Goal: Information Seeking & Learning: Learn about a topic

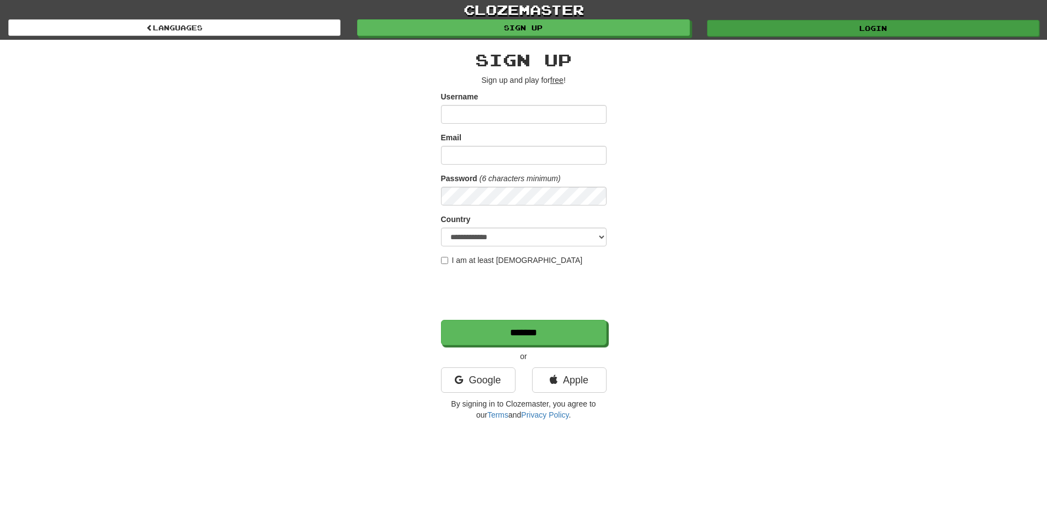
type input "**********"
click at [858, 30] on link "Login" at bounding box center [873, 28] width 332 height 17
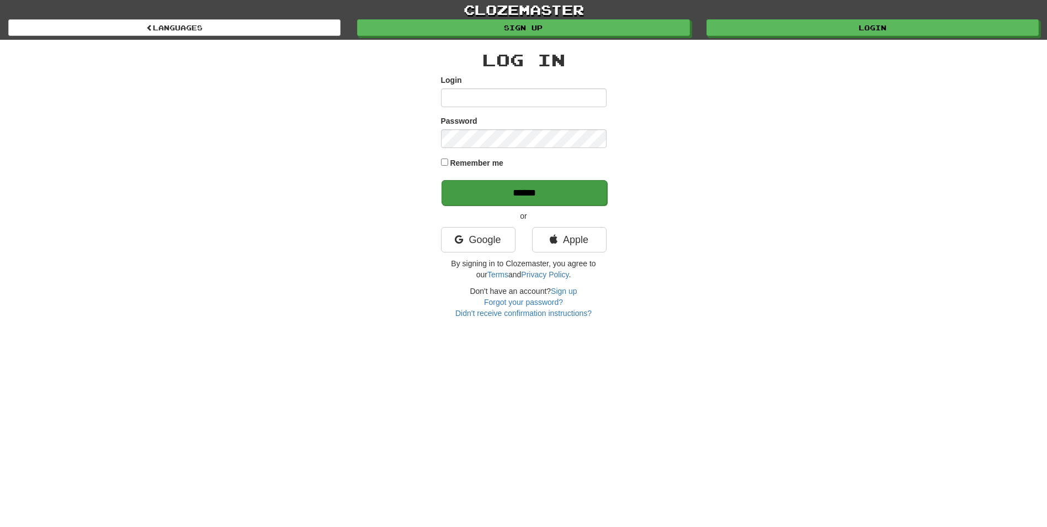
type input "**********"
click at [517, 192] on input "******" at bounding box center [525, 192] width 166 height 25
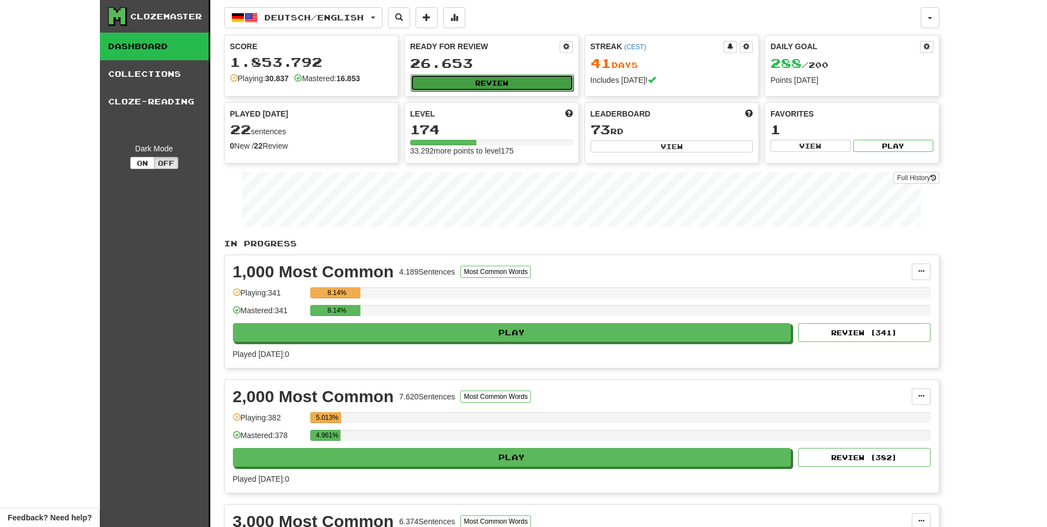
click at [517, 83] on button "Review" at bounding box center [492, 83] width 163 height 17
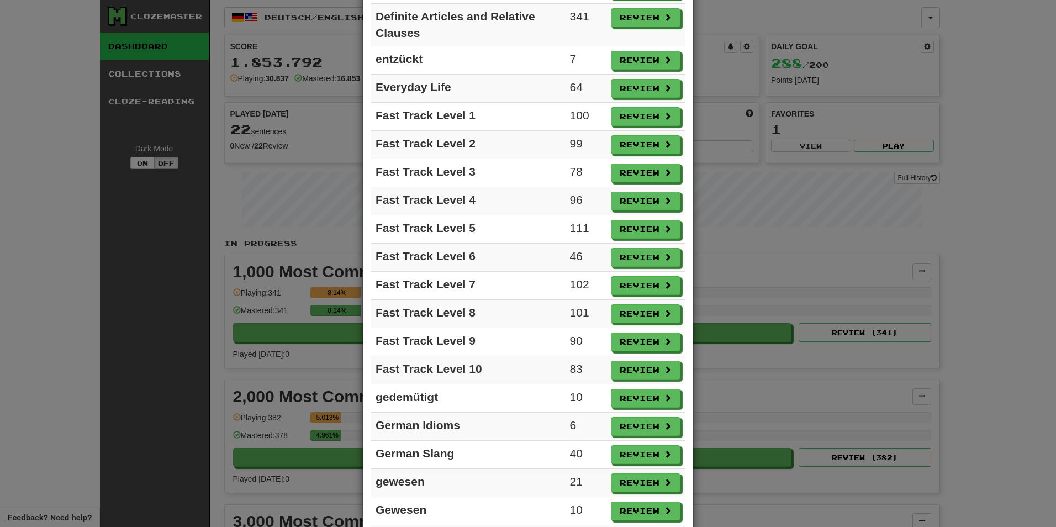
scroll to position [607, 0]
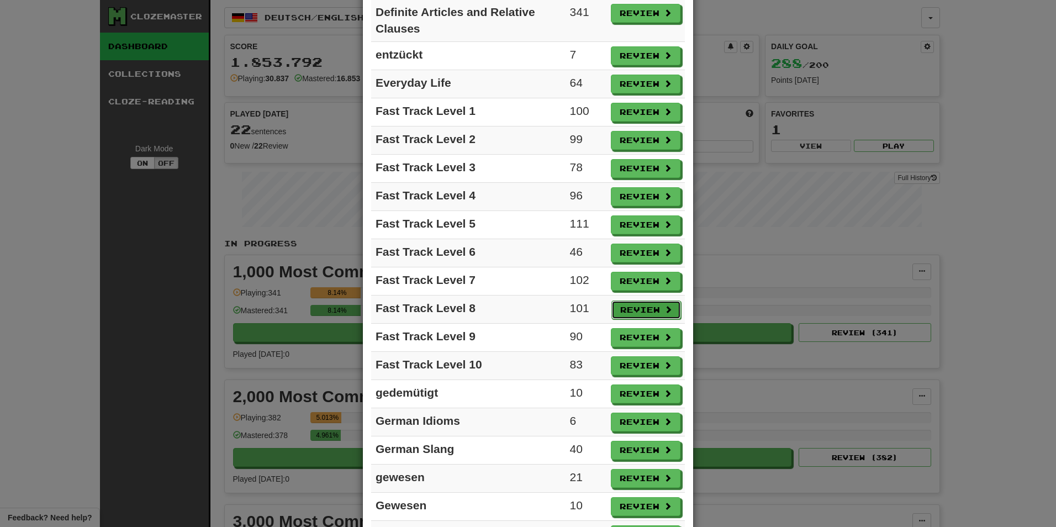
click at [626, 307] on button "Review" at bounding box center [646, 309] width 70 height 19
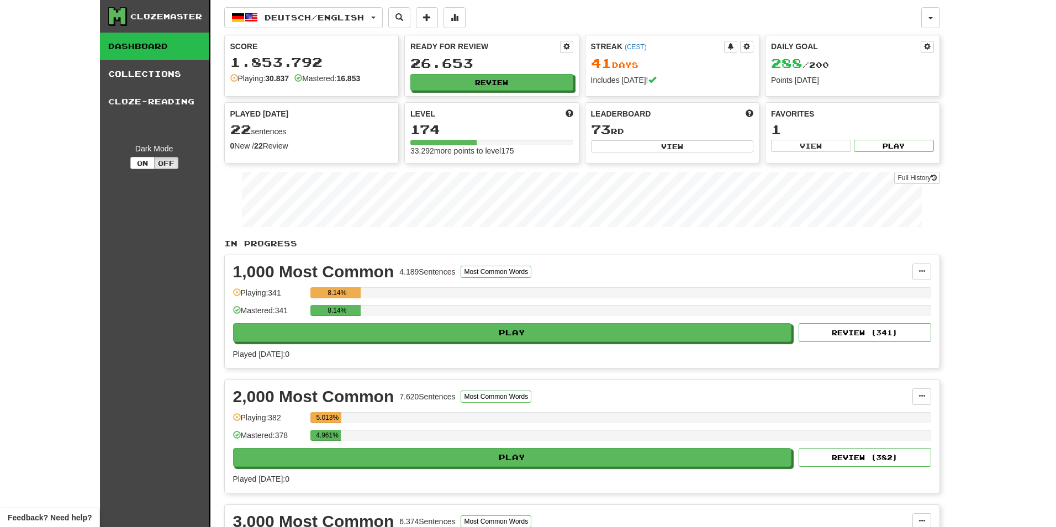
select select "**"
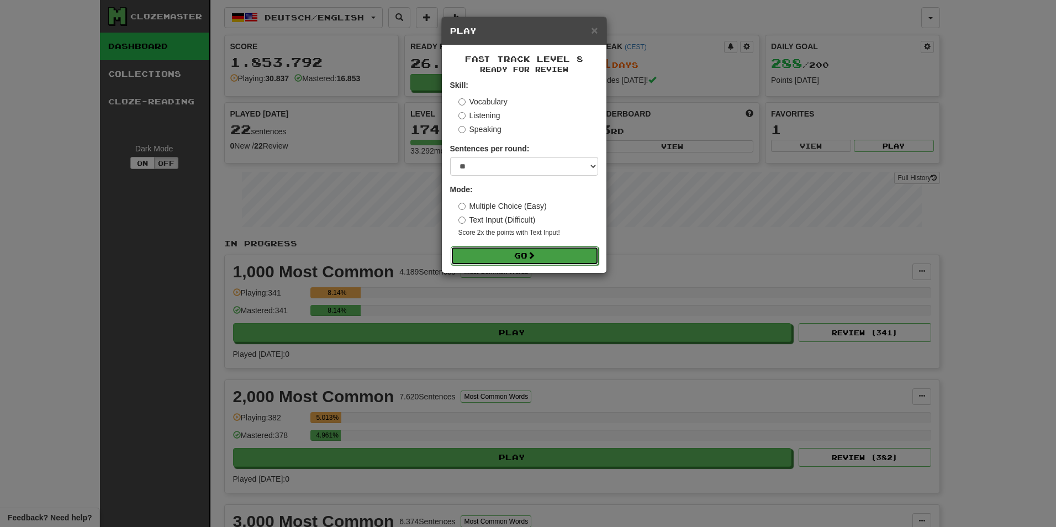
click at [555, 258] on button "Go" at bounding box center [525, 255] width 148 height 19
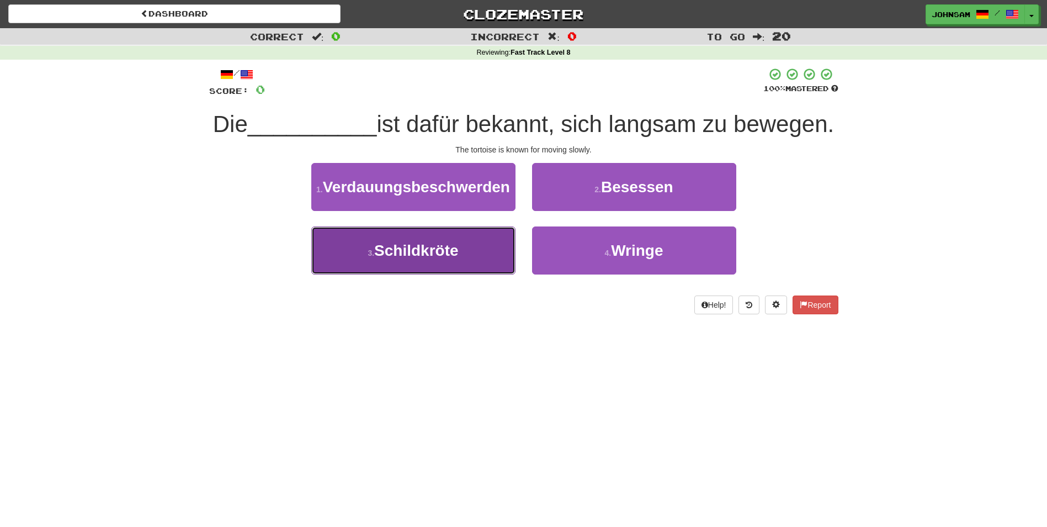
click at [442, 259] on span "Schildkröte" at bounding box center [416, 250] width 84 height 17
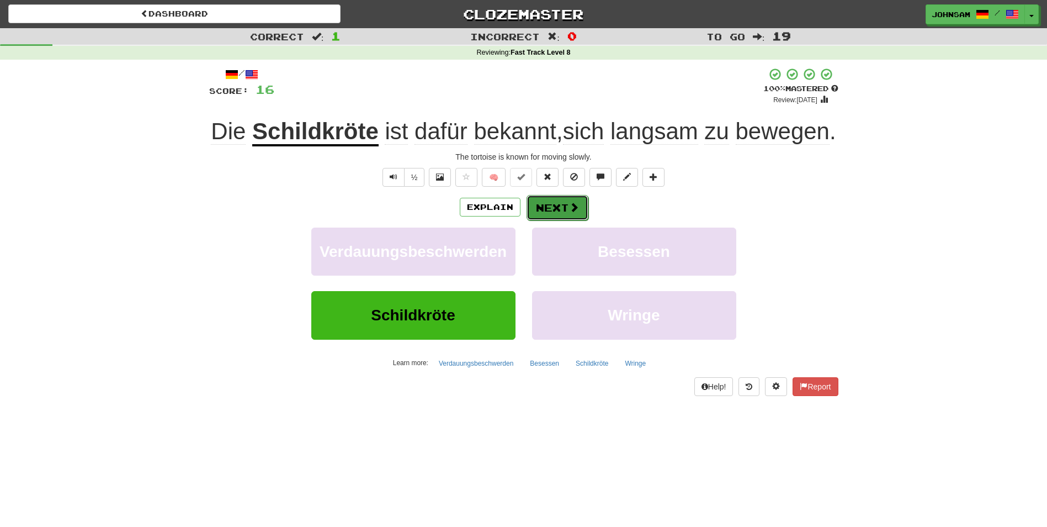
click at [554, 220] on button "Next" at bounding box center [558, 207] width 62 height 25
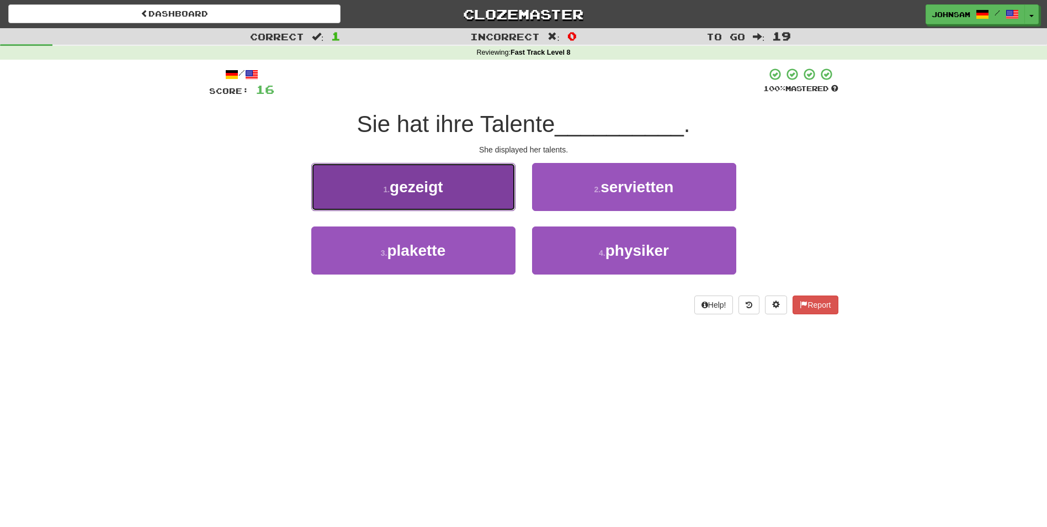
click at [423, 186] on span "gezeigt" at bounding box center [416, 186] width 53 height 17
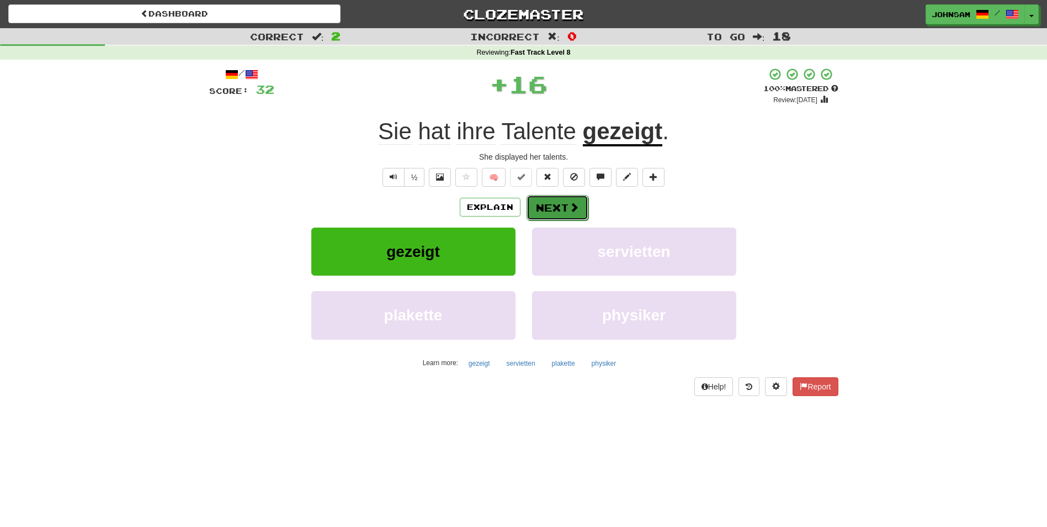
click at [571, 209] on span at bounding box center [574, 207] width 10 height 10
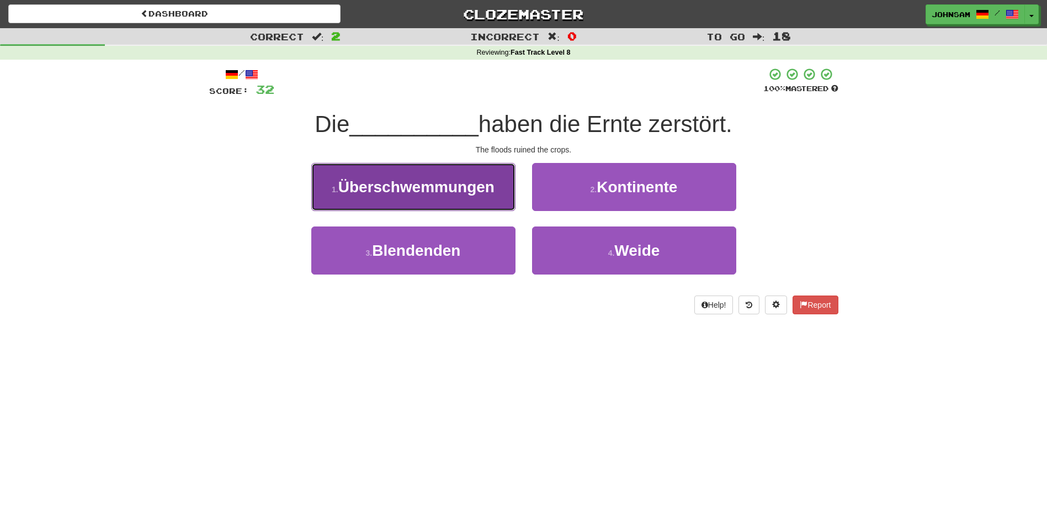
click at [429, 192] on span "Überschwemmungen" at bounding box center [416, 186] width 156 height 17
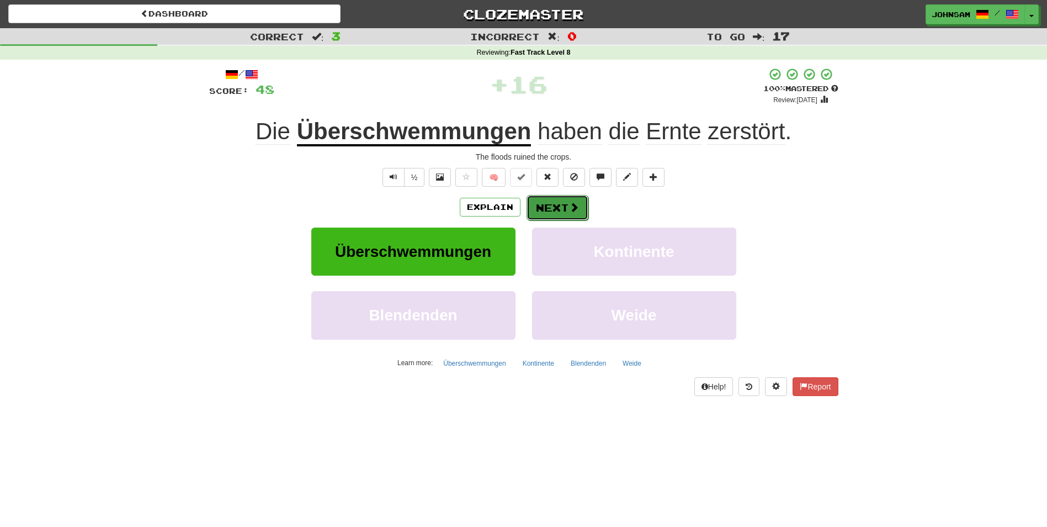
click at [555, 210] on button "Next" at bounding box center [558, 207] width 62 height 25
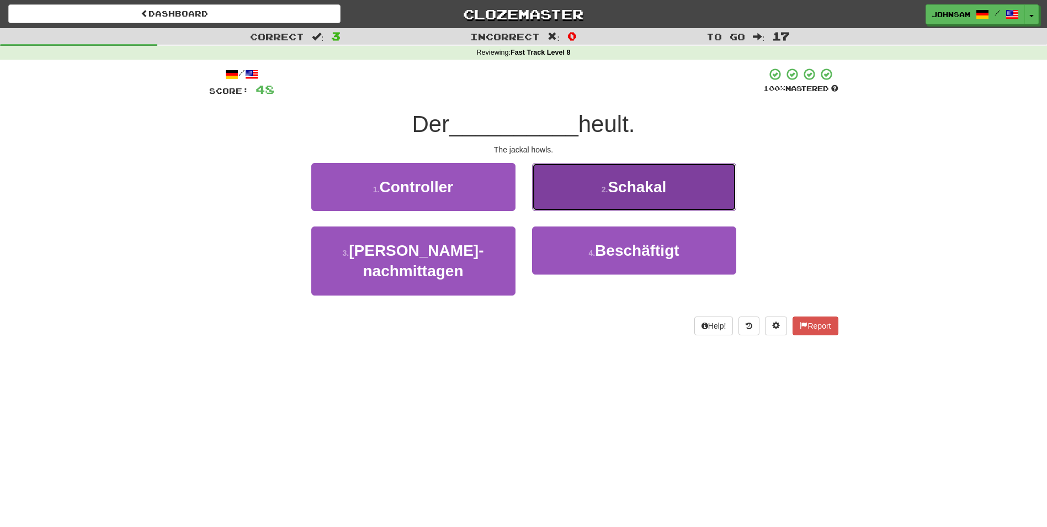
click at [618, 184] on span "Schakal" at bounding box center [637, 186] width 59 height 17
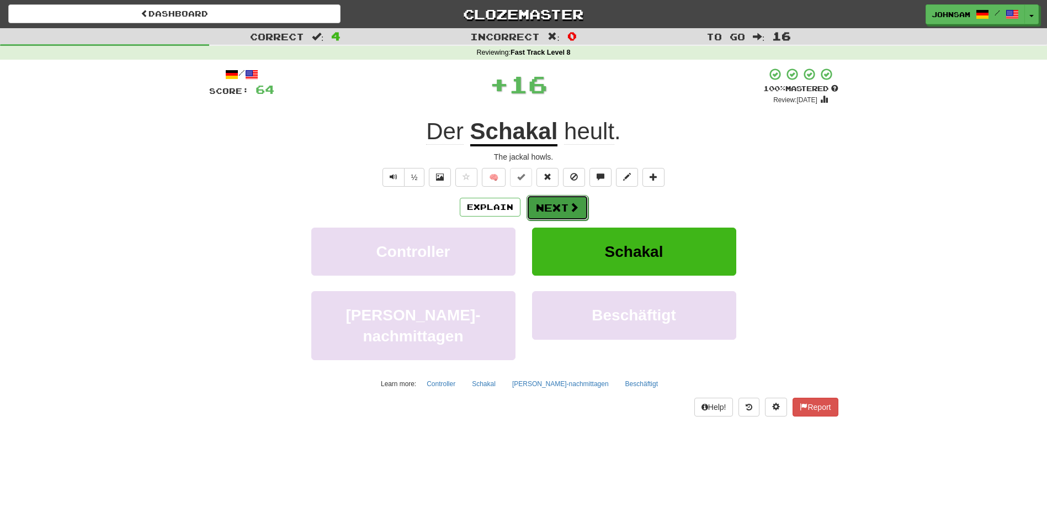
click at [565, 214] on button "Next" at bounding box center [558, 207] width 62 height 25
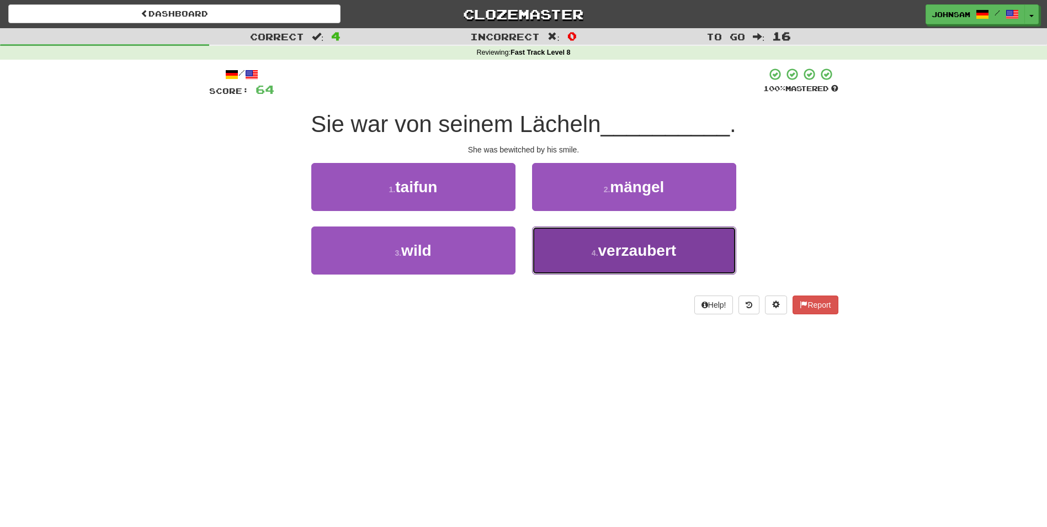
click at [606, 250] on span "verzaubert" at bounding box center [638, 250] width 78 height 17
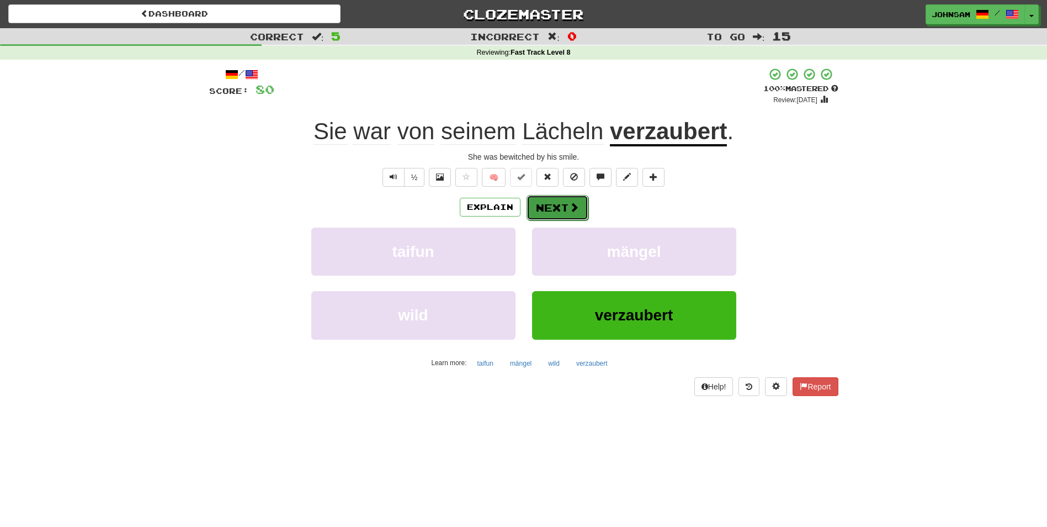
click at [553, 208] on button "Next" at bounding box center [558, 207] width 62 height 25
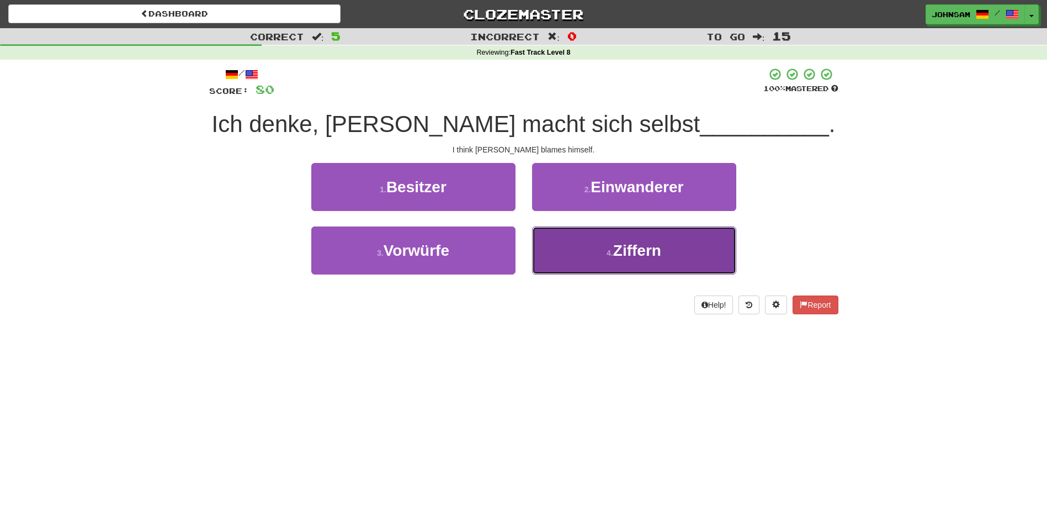
click at [629, 251] on span "Ziffern" at bounding box center [637, 250] width 48 height 17
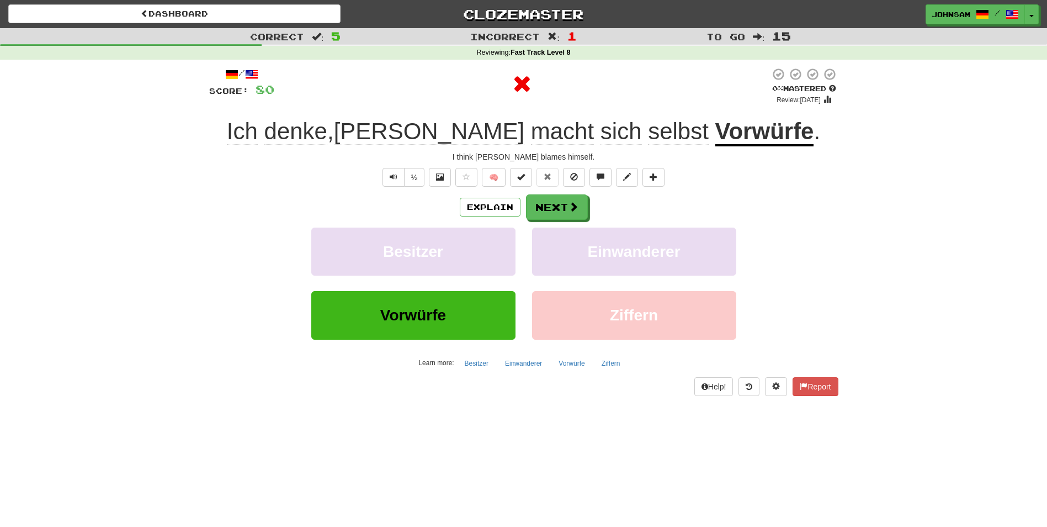
click at [716, 135] on u "Vorwürfe" at bounding box center [765, 132] width 99 height 28
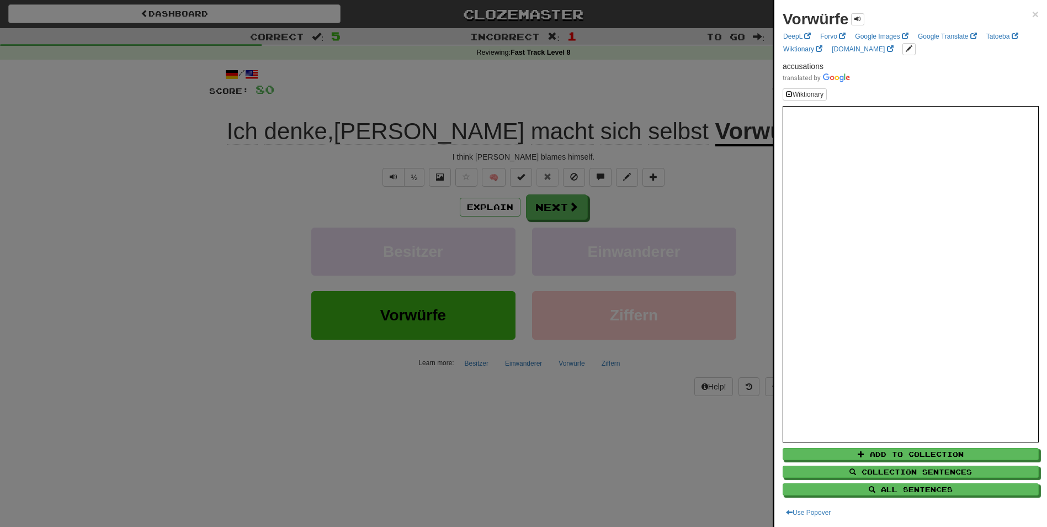
click at [396, 178] on div at bounding box center [523, 263] width 1047 height 527
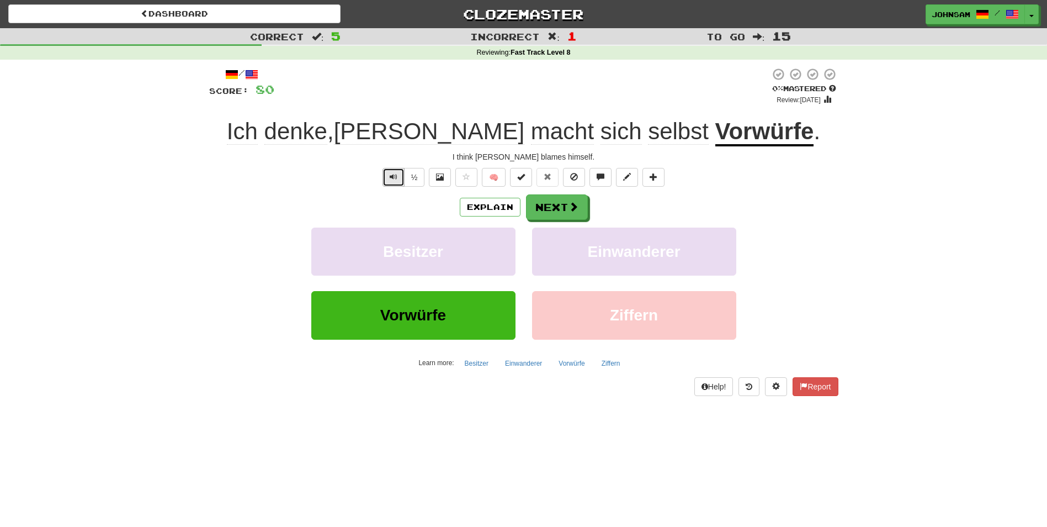
click at [396, 178] on span "Text-to-speech controls" at bounding box center [394, 177] width 8 height 8
click at [394, 177] on span "Text-to-speech controls" at bounding box center [394, 177] width 8 height 8
click at [556, 205] on button "Next" at bounding box center [558, 207] width 62 height 25
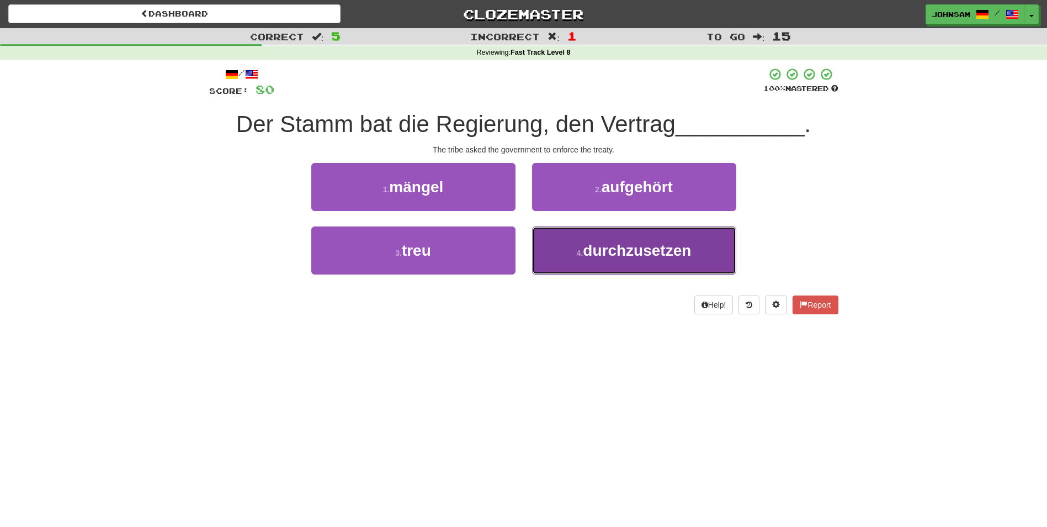
click at [599, 252] on span "durchzusetzen" at bounding box center [637, 250] width 108 height 17
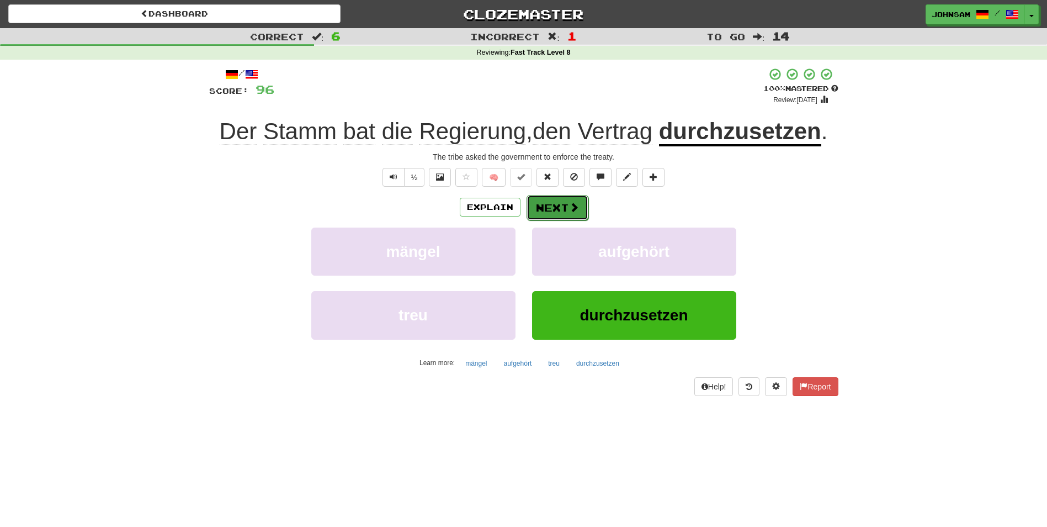
click at [565, 214] on button "Next" at bounding box center [558, 207] width 62 height 25
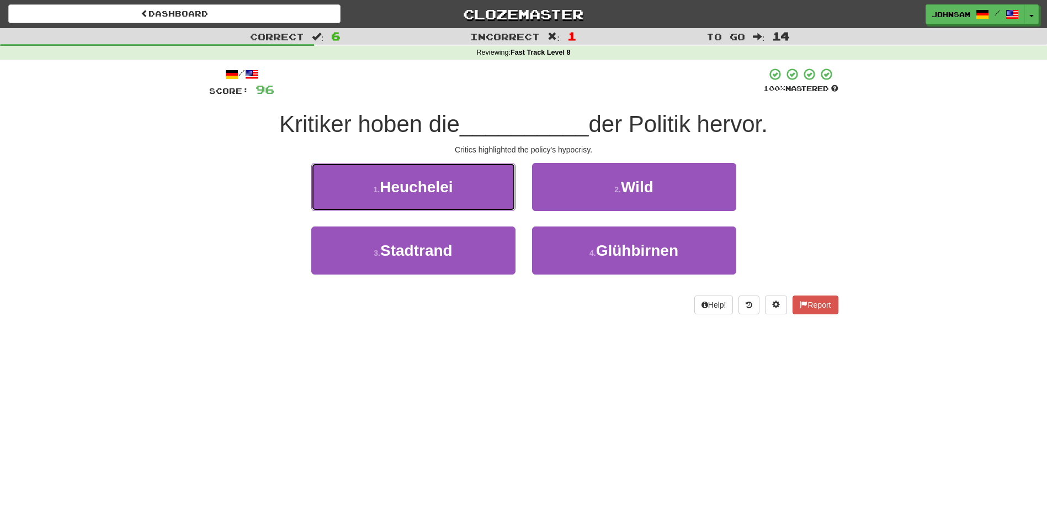
click at [421, 187] on span "Heuchelei" at bounding box center [416, 186] width 73 height 17
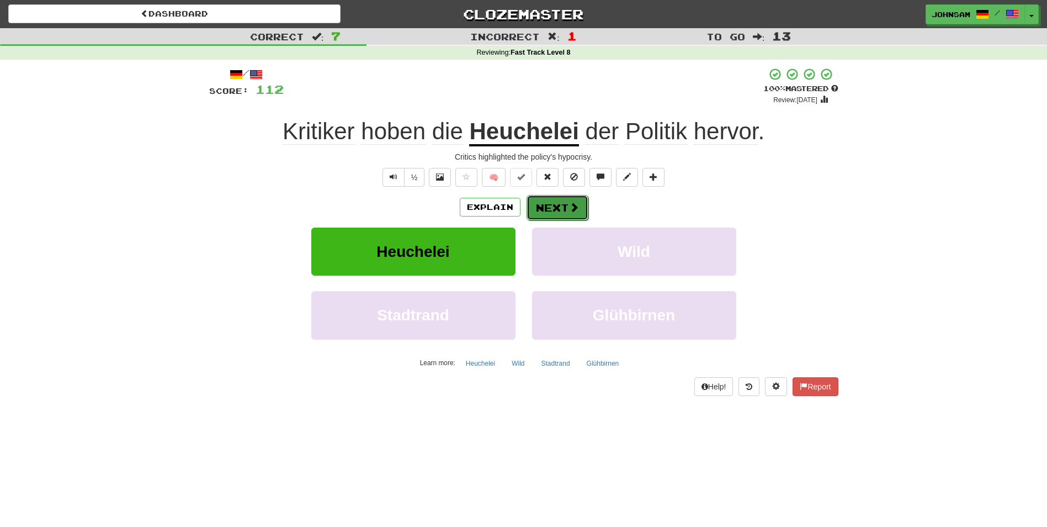
click at [544, 207] on button "Next" at bounding box center [558, 207] width 62 height 25
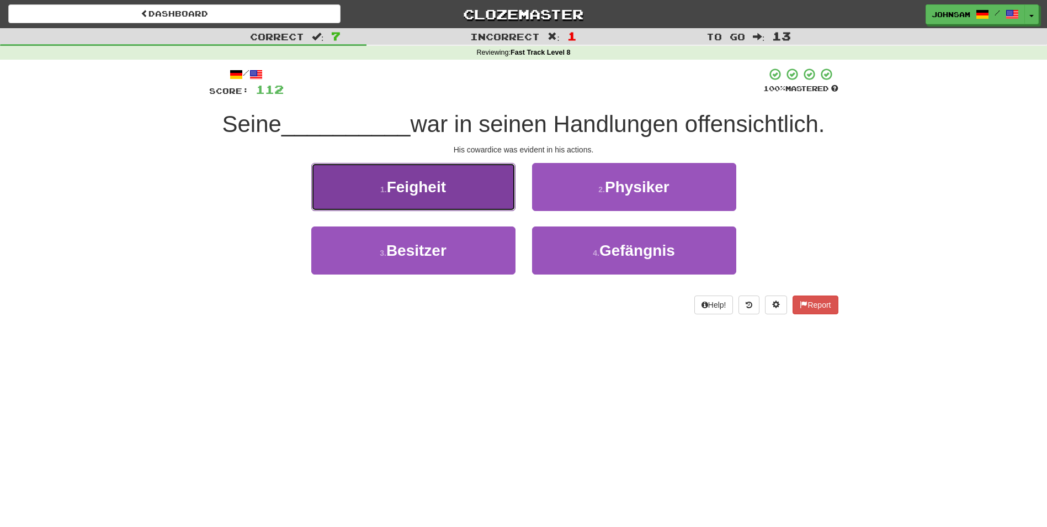
click at [439, 186] on span "Feigheit" at bounding box center [416, 186] width 59 height 17
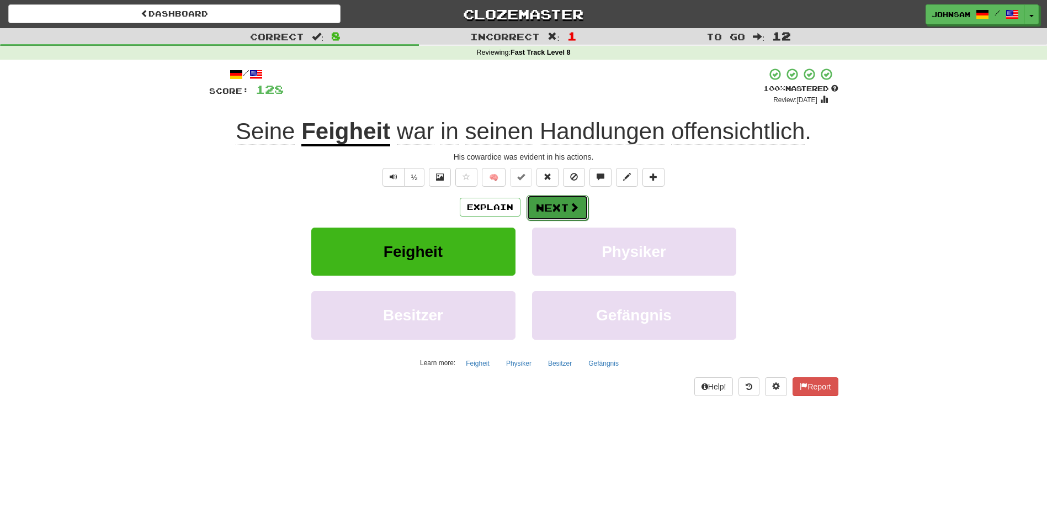
click at [557, 210] on button "Next" at bounding box center [558, 207] width 62 height 25
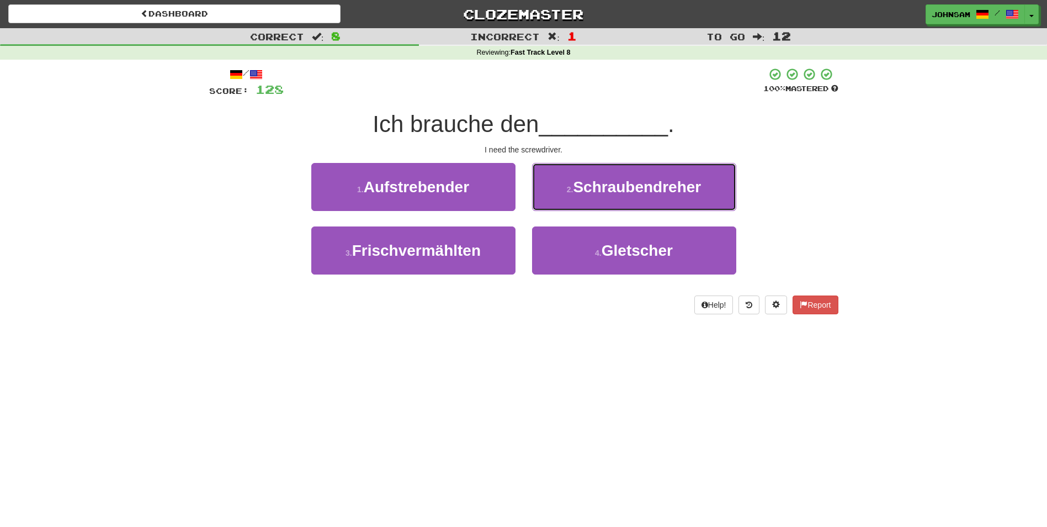
click at [601, 193] on span "Schraubendreher" at bounding box center [637, 186] width 128 height 17
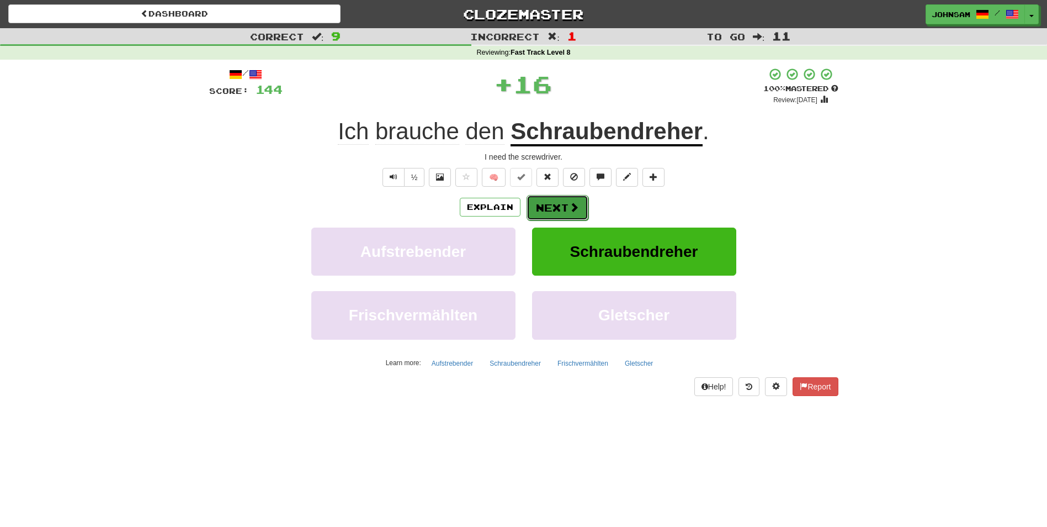
click at [550, 205] on button "Next" at bounding box center [558, 207] width 62 height 25
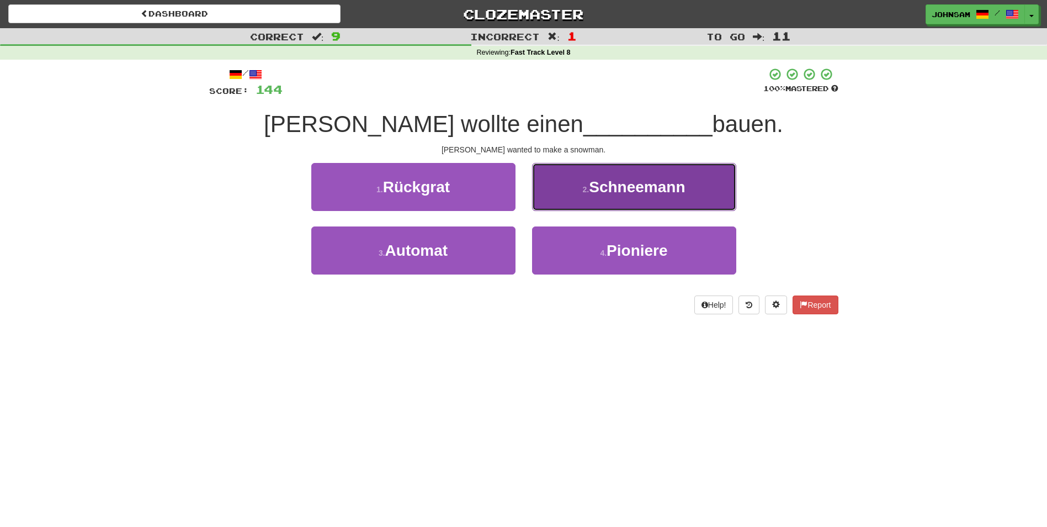
click at [586, 194] on button "2 . Schneemann" at bounding box center [634, 187] width 204 height 48
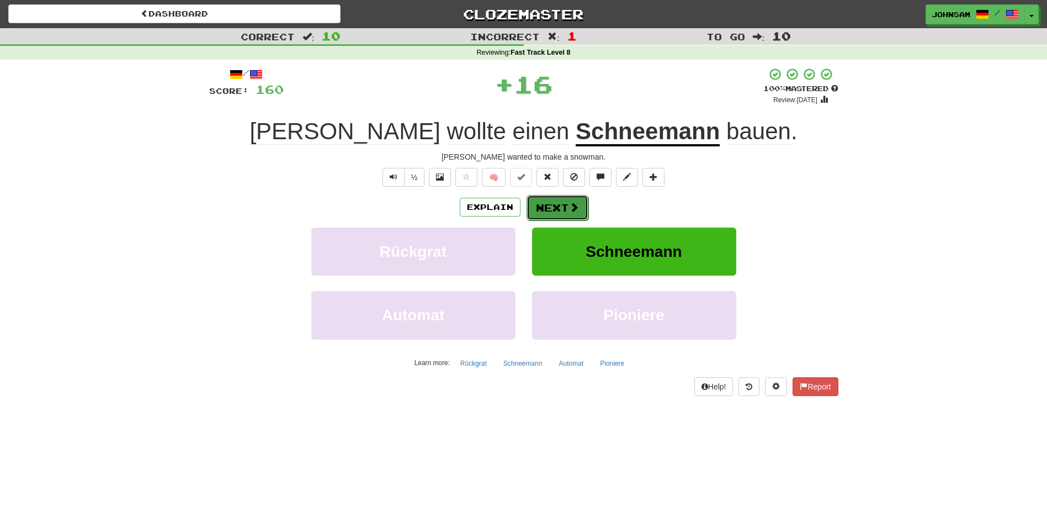
click at [559, 203] on button "Next" at bounding box center [558, 207] width 62 height 25
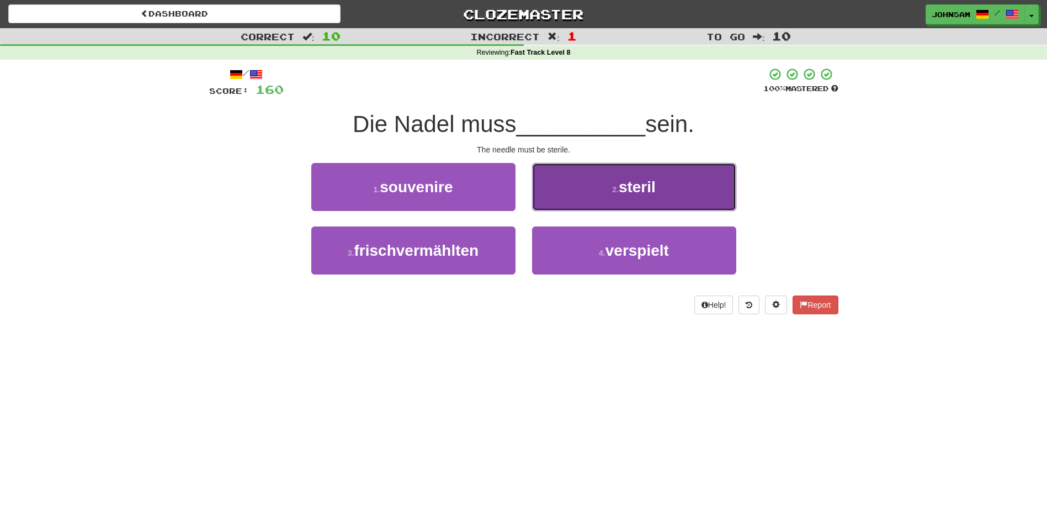
click at [599, 187] on button "2 . steril" at bounding box center [634, 187] width 204 height 48
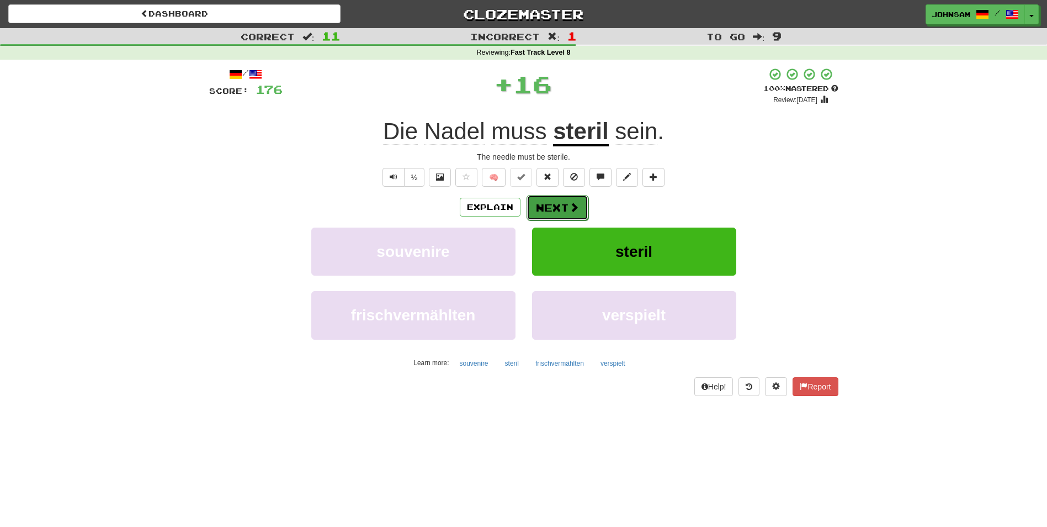
click at [558, 204] on button "Next" at bounding box center [558, 207] width 62 height 25
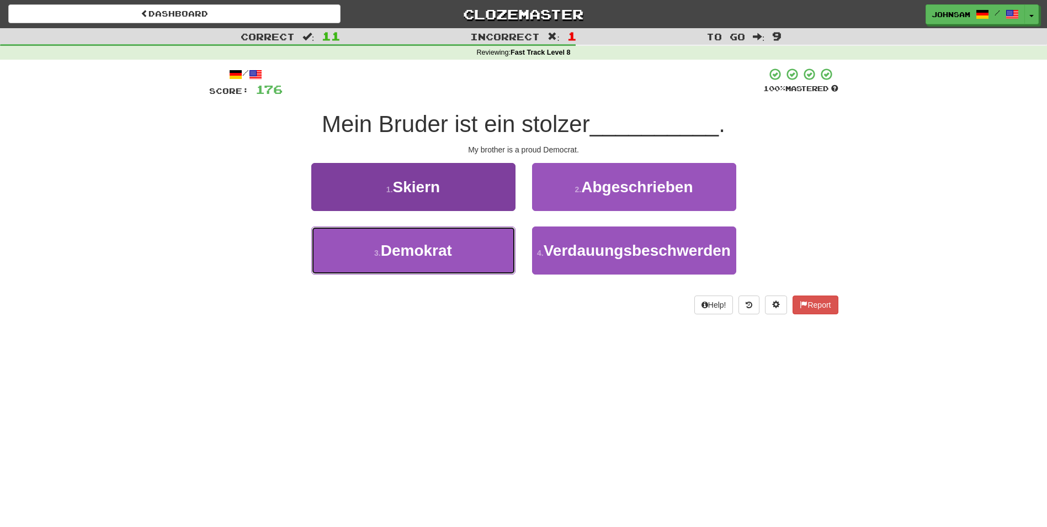
click at [431, 251] on span "Demokrat" at bounding box center [416, 250] width 71 height 17
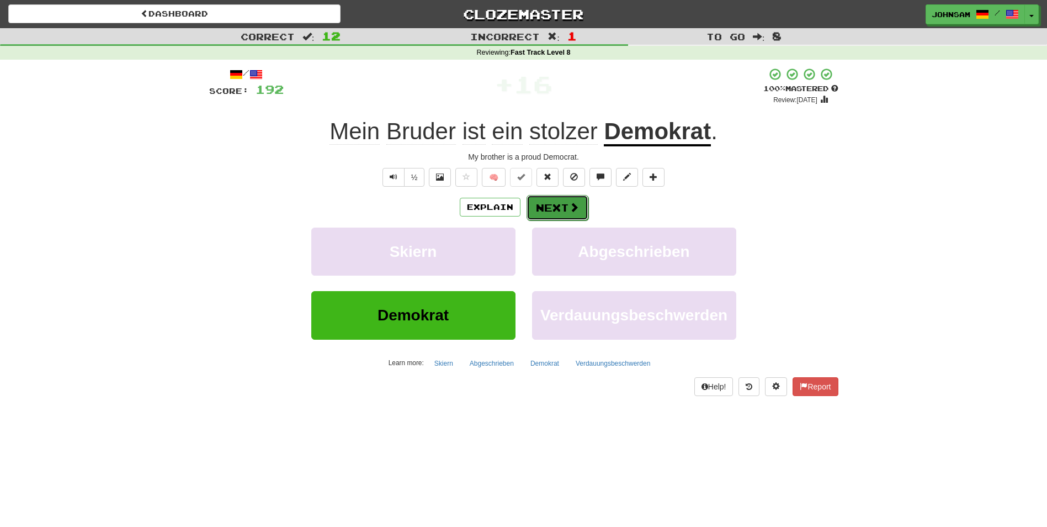
click at [559, 211] on button "Next" at bounding box center [558, 207] width 62 height 25
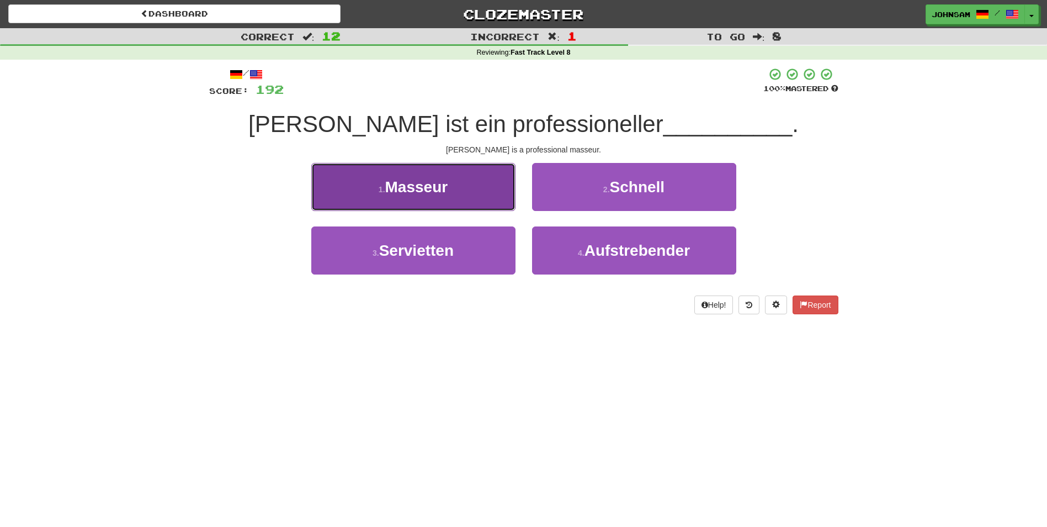
click at [433, 189] on span "Masseur" at bounding box center [416, 186] width 63 height 17
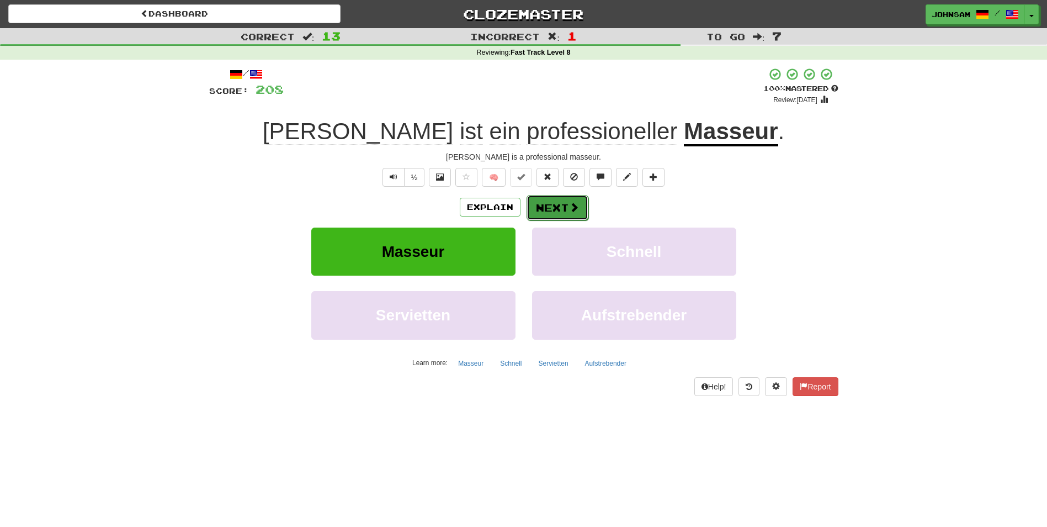
click at [560, 201] on button "Next" at bounding box center [558, 207] width 62 height 25
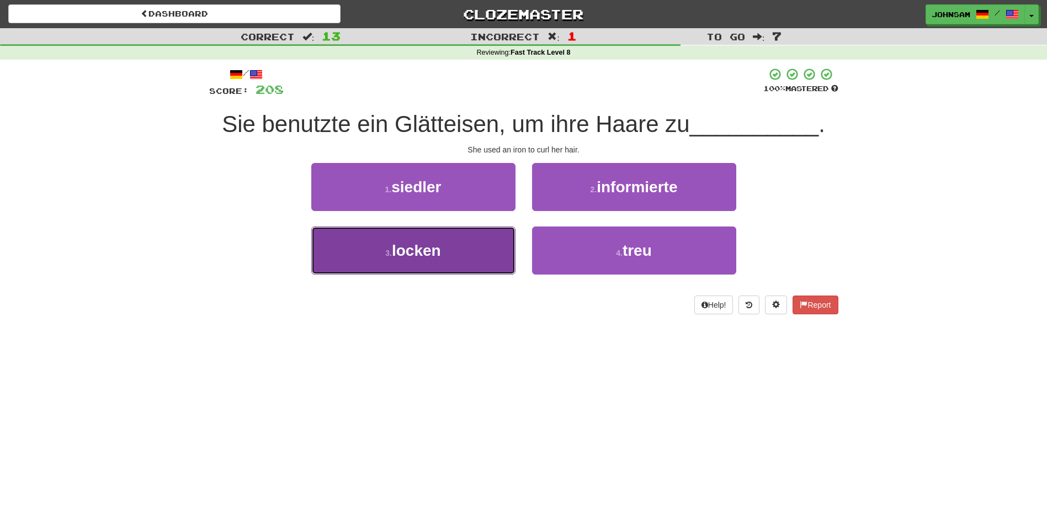
click at [414, 249] on span "locken" at bounding box center [416, 250] width 49 height 17
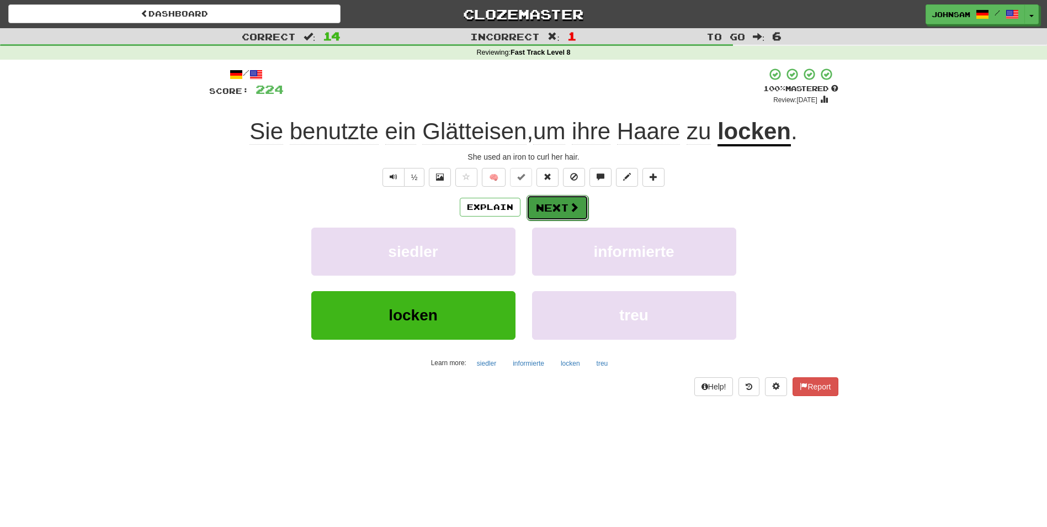
click at [544, 210] on button "Next" at bounding box center [558, 207] width 62 height 25
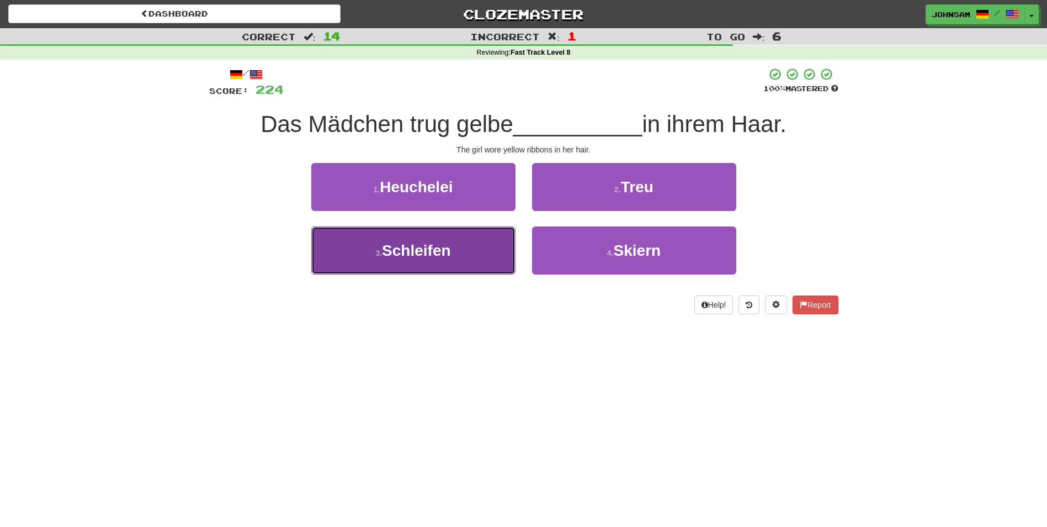
click at [437, 250] on span "Schleifen" at bounding box center [416, 250] width 68 height 17
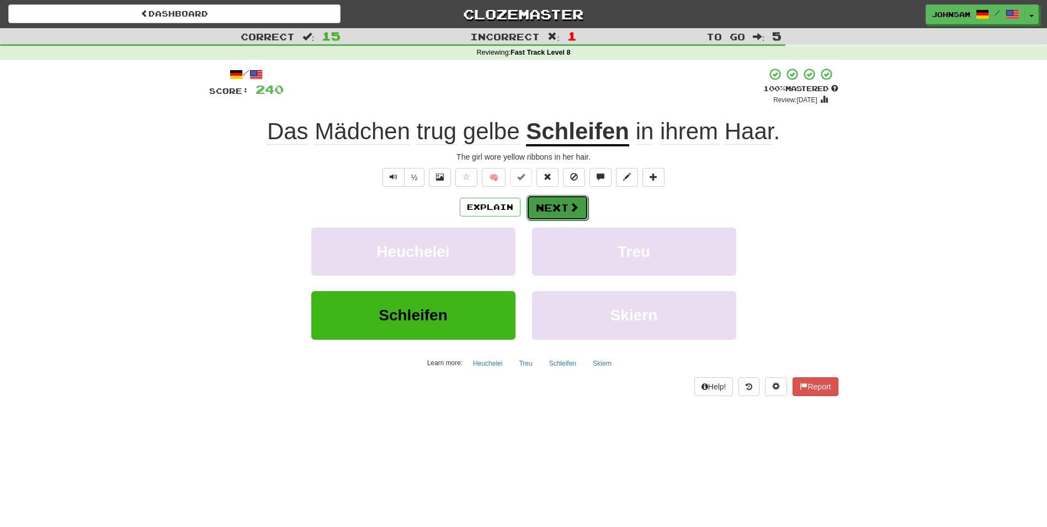
click at [563, 205] on button "Next" at bounding box center [558, 207] width 62 height 25
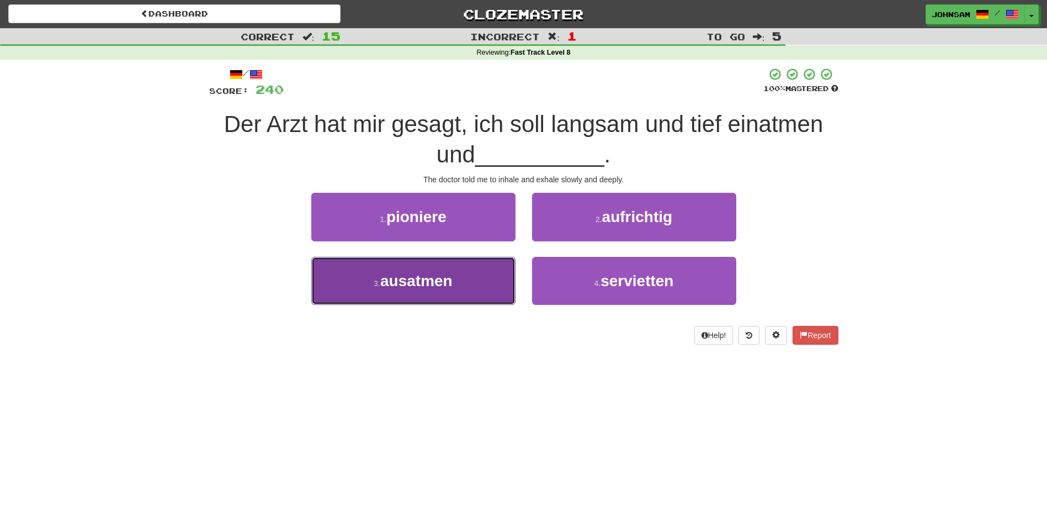
click at [414, 281] on span "ausatmen" at bounding box center [416, 280] width 72 height 17
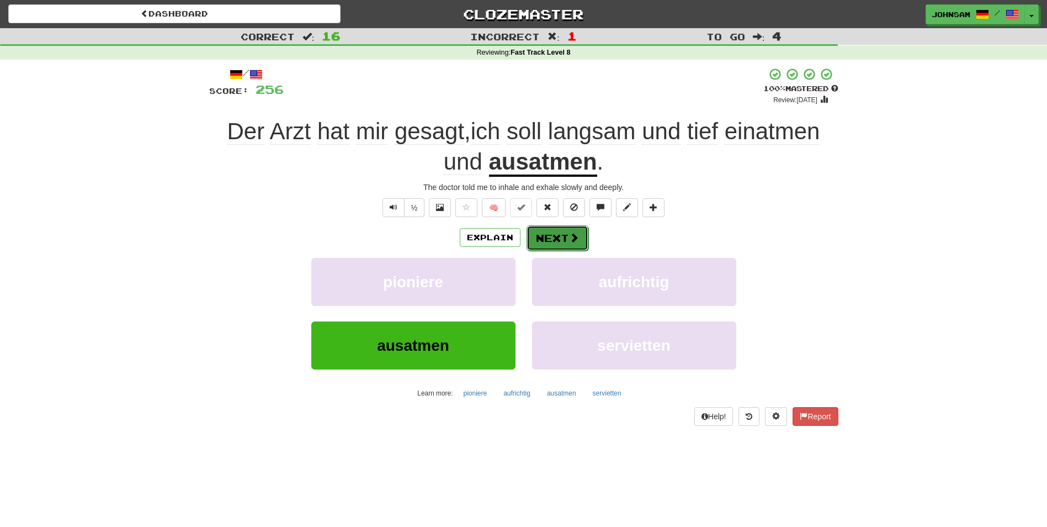
click at [535, 241] on button "Next" at bounding box center [558, 237] width 62 height 25
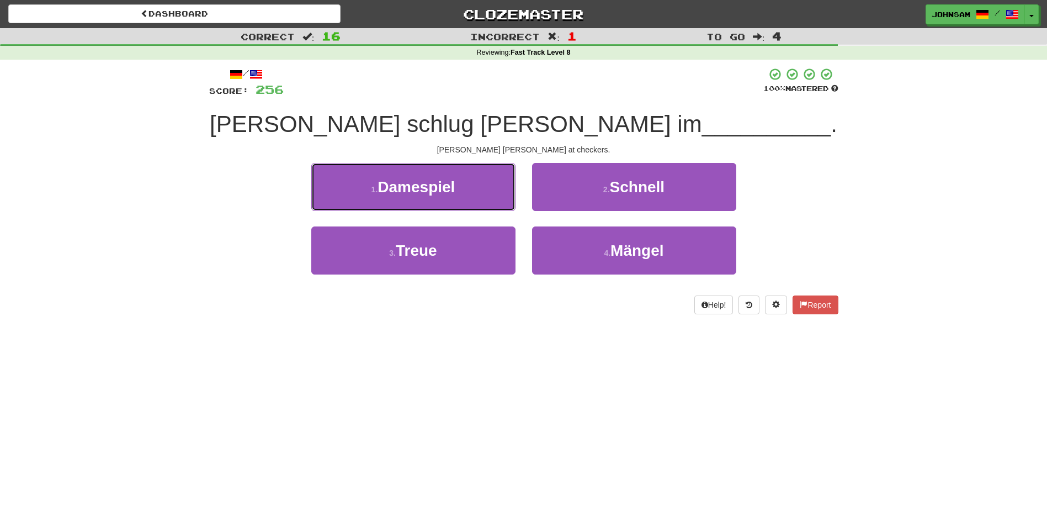
click at [433, 187] on span "Damespiel" at bounding box center [416, 186] width 77 height 17
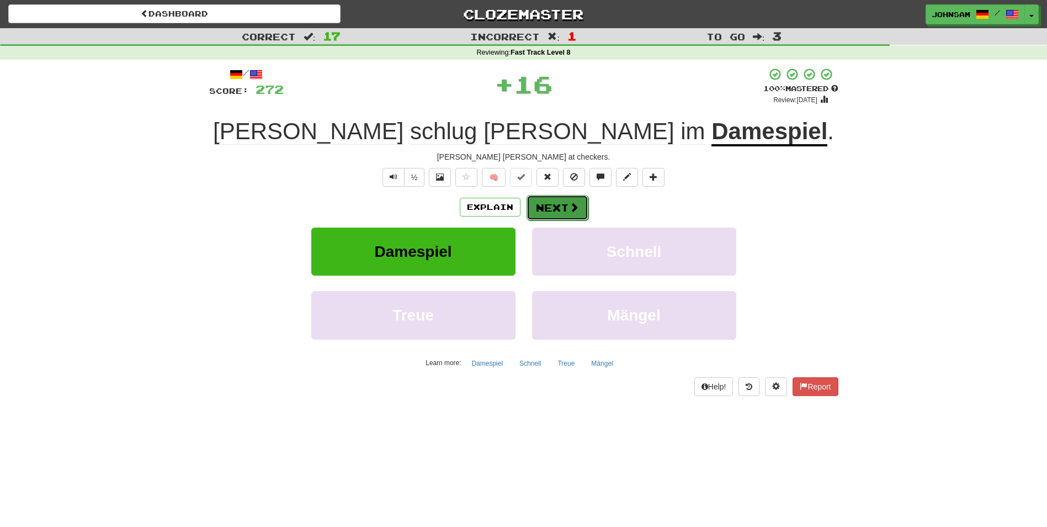
click at [564, 206] on button "Next" at bounding box center [558, 207] width 62 height 25
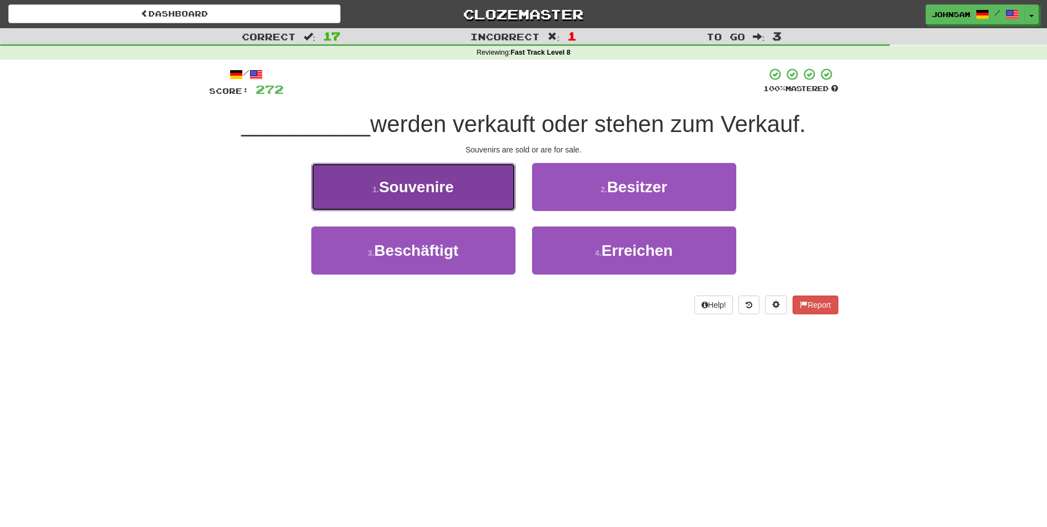
click at [435, 186] on span "Souvenire" at bounding box center [416, 186] width 75 height 17
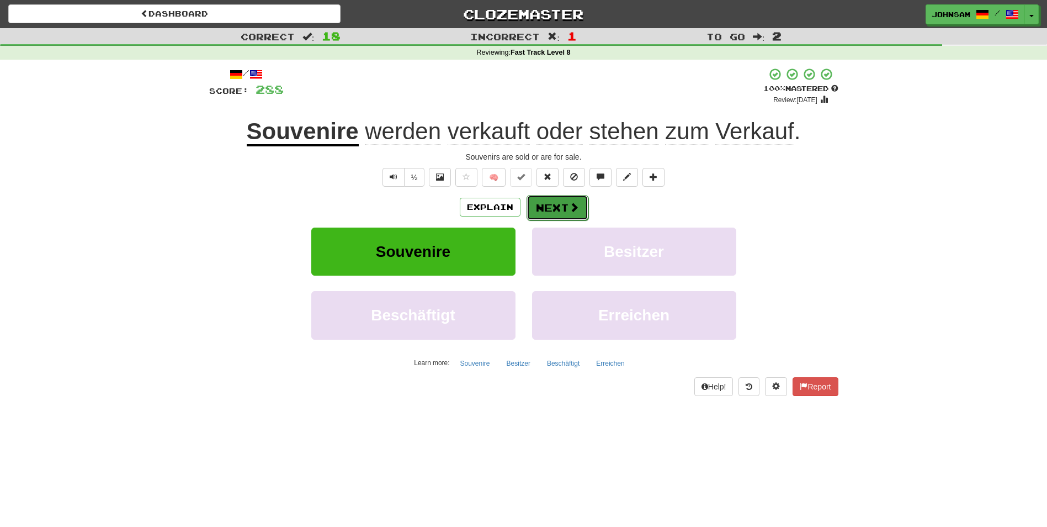
click at [570, 210] on span at bounding box center [574, 207] width 10 height 10
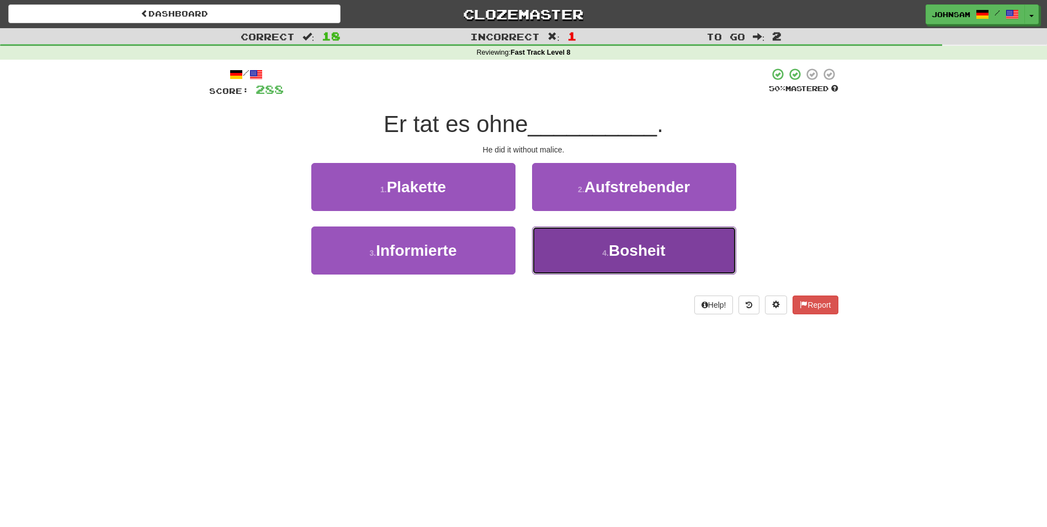
click at [635, 250] on span "Bosheit" at bounding box center [637, 250] width 57 height 17
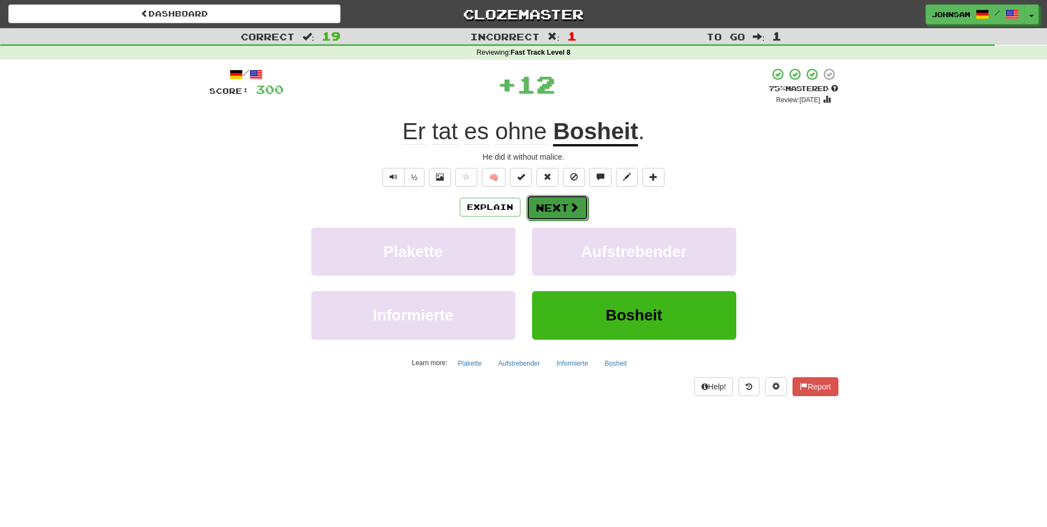
click at [555, 213] on button "Next" at bounding box center [558, 207] width 62 height 25
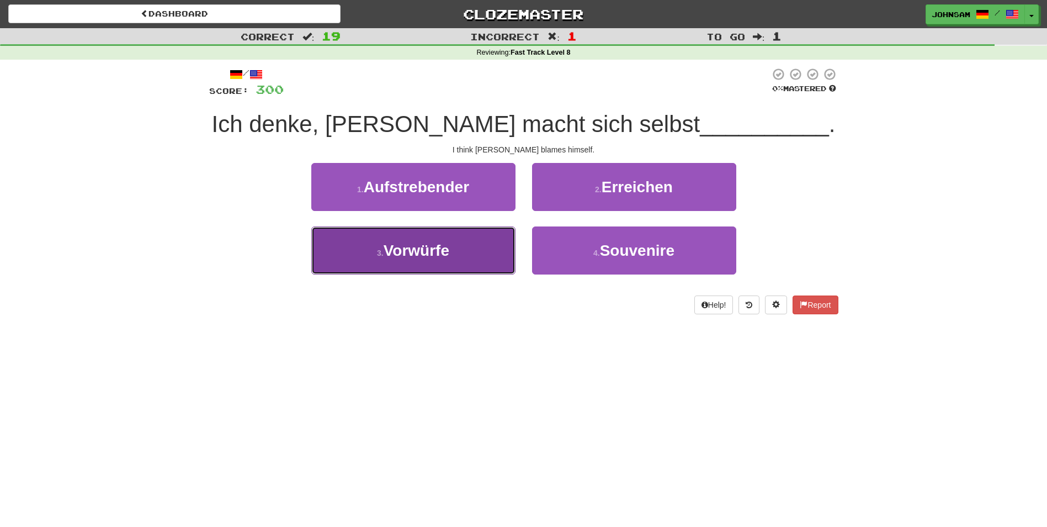
click at [446, 246] on span "Vorwürfe" at bounding box center [417, 250] width 66 height 17
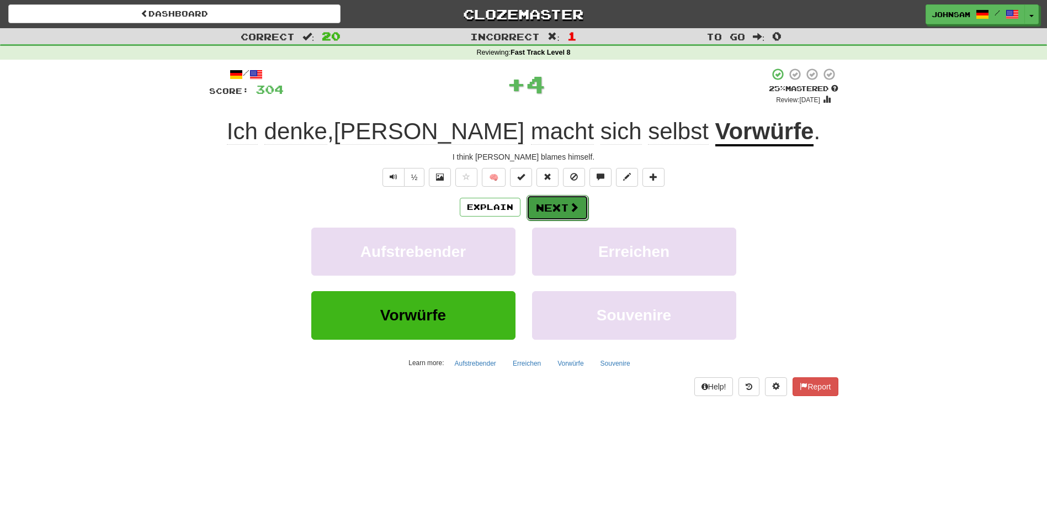
click at [570, 207] on span at bounding box center [574, 207] width 10 height 10
